Goal: Navigation & Orientation: Find specific page/section

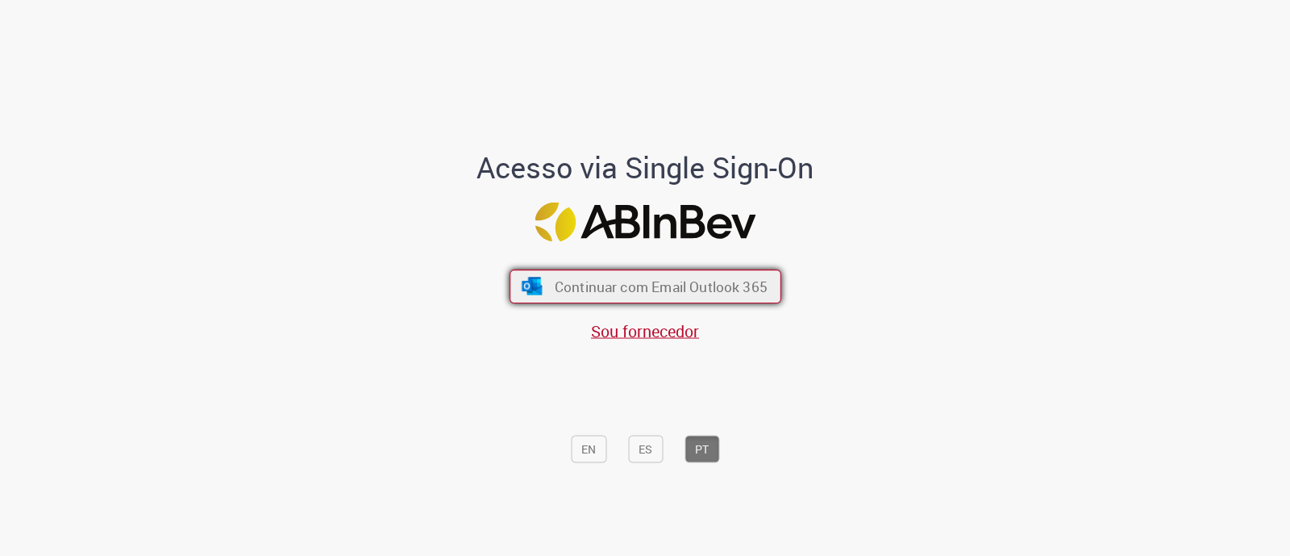
click at [744, 292] on span "Continuar com Email Outlook 365" at bounding box center [660, 286] width 213 height 19
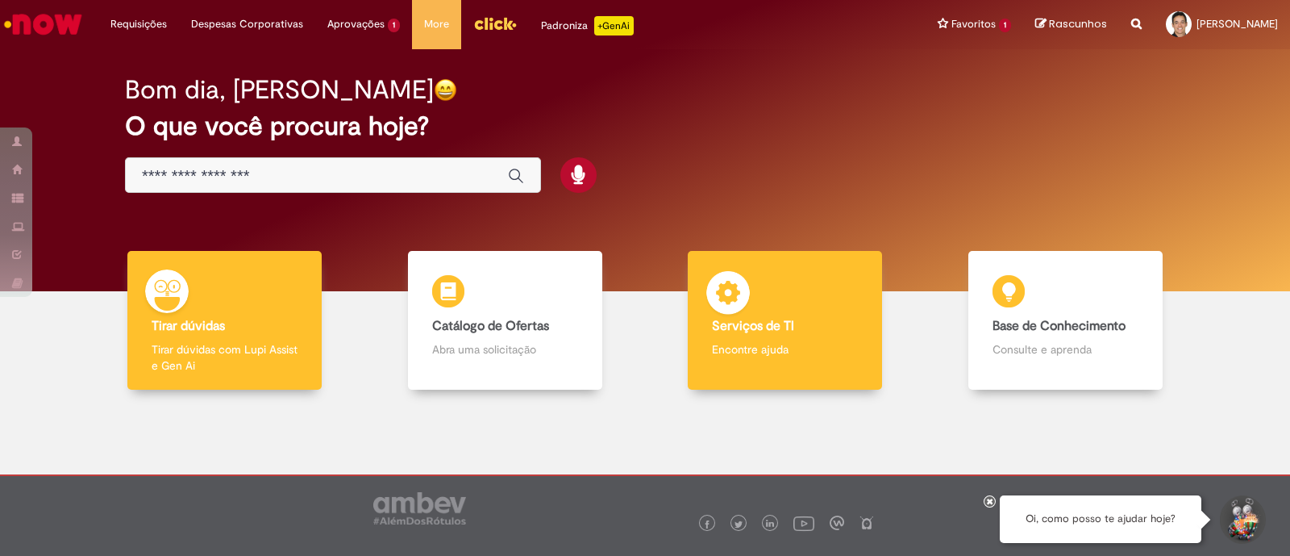
click at [769, 322] on b "Serviços de TI" at bounding box center [753, 326] width 82 height 16
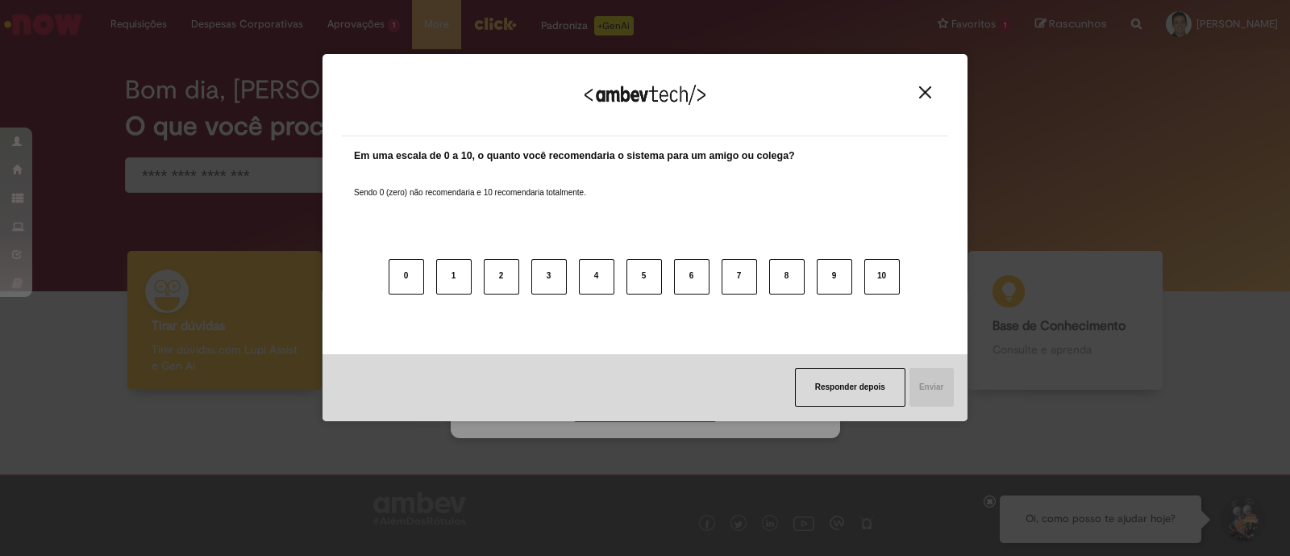
click at [617, 409] on div "Agradecemos seu feedback! Em uma escala de 0 a 10, o quanto você recomendaria o…" at bounding box center [645, 237] width 645 height 527
click at [923, 95] on img "Close" at bounding box center [925, 92] width 12 height 12
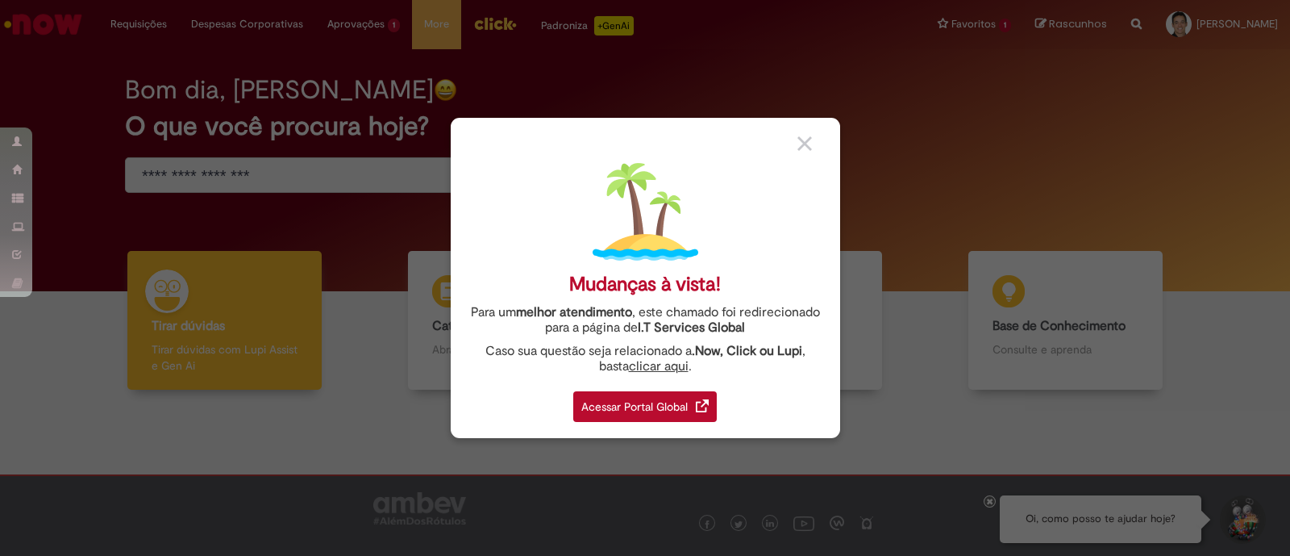
click at [661, 410] on div "Acessar Portal Global" at bounding box center [645, 406] width 144 height 31
